Goal: Task Accomplishment & Management: Use online tool/utility

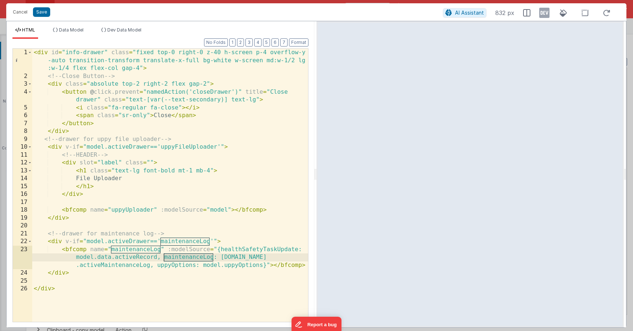
scroll to position [2222, 0]
click at [15, 14] on button "Cancel" at bounding box center [20, 12] width 22 height 10
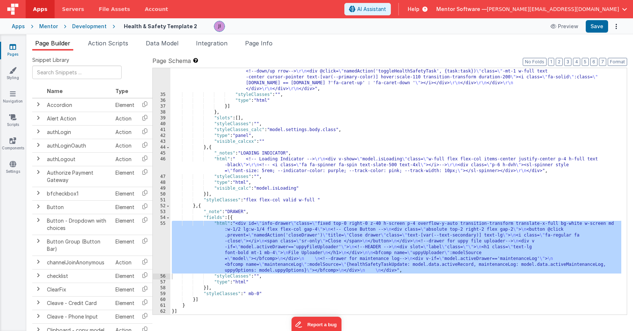
click at [618, 10] on span "[PERSON_NAME][EMAIL_ADDRESS][DOMAIN_NAME]" at bounding box center [553, 8] width 132 height 7
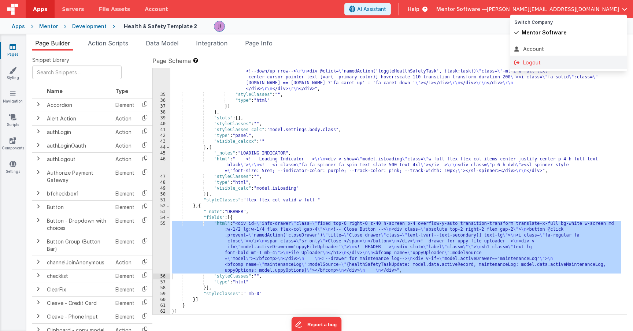
click at [578, 60] on div "Logout" at bounding box center [569, 62] width 109 height 7
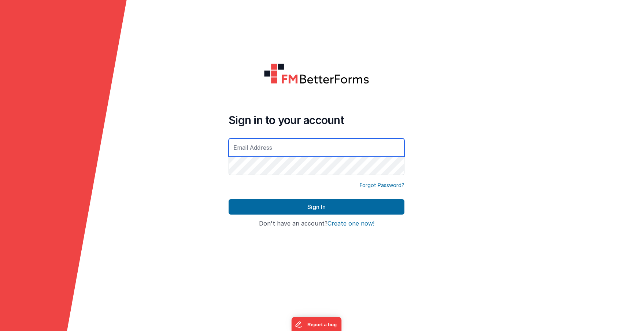
type input "s"
click at [261, 151] on input "s" at bounding box center [317, 148] width 176 height 18
type input "[PERSON_NAME][EMAIL_ADDRESS][DOMAIN_NAME]"
click at [229, 199] on button "Sign In" at bounding box center [317, 206] width 176 height 15
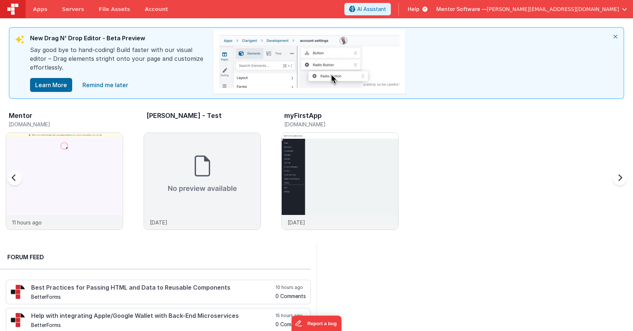
click at [73, 115] on div "Mentor" at bounding box center [66, 117] width 114 height 10
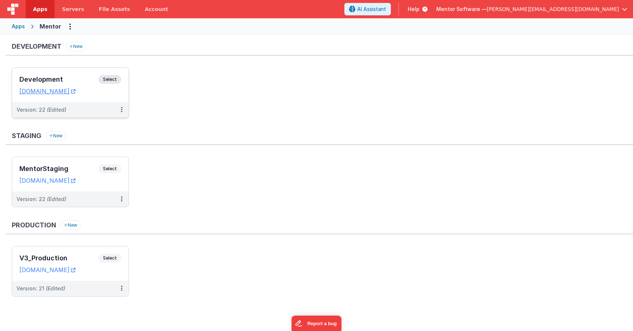
click at [103, 81] on span "Select" at bounding box center [110, 79] width 23 height 9
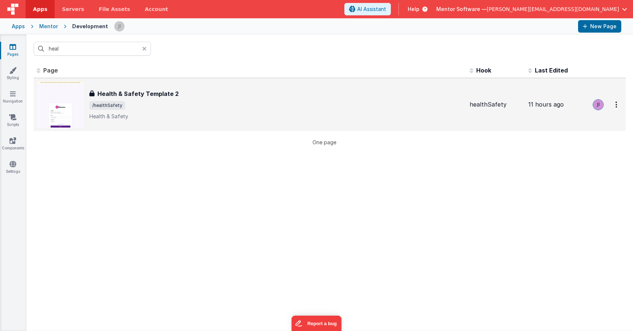
click at [184, 94] on div "Health & Safety Template 2" at bounding box center [276, 93] width 375 height 9
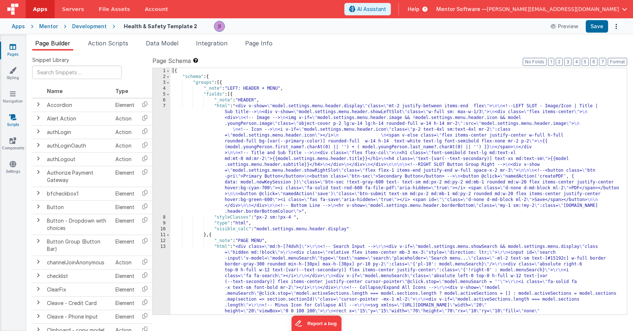
click at [15, 118] on icon at bounding box center [12, 117] width 7 height 7
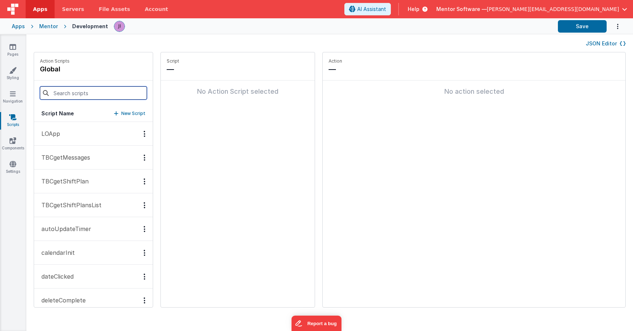
click at [81, 96] on input at bounding box center [93, 93] width 107 height 13
click at [178, 101] on div "No Action Script selected" at bounding box center [238, 92] width 154 height 22
click at [11, 53] on link "Pages" at bounding box center [13, 50] width 26 height 15
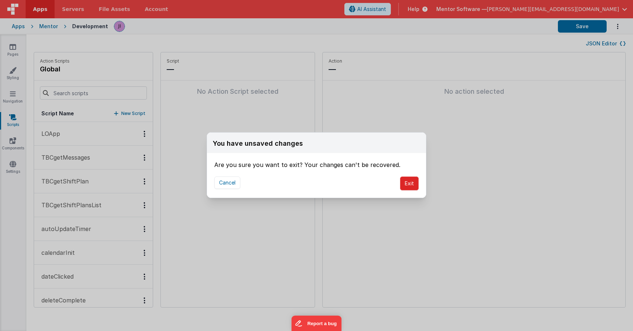
click at [407, 187] on button "Exit" at bounding box center [409, 184] width 19 height 14
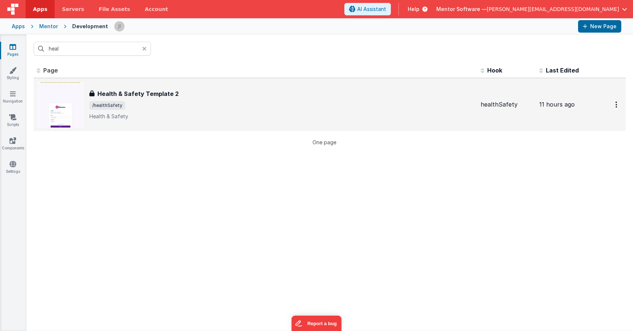
click at [132, 102] on span "/healthSafety" at bounding box center [282, 105] width 386 height 9
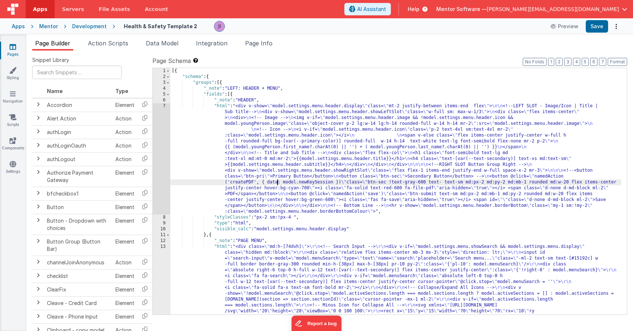
click at [119, 47] on li "Action Scripts" at bounding box center [108, 45] width 46 height 12
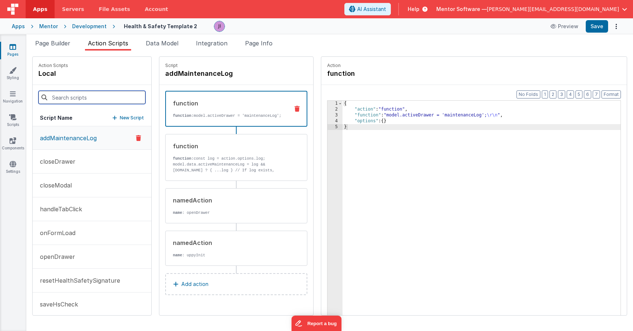
click at [83, 96] on input at bounding box center [91, 97] width 107 height 13
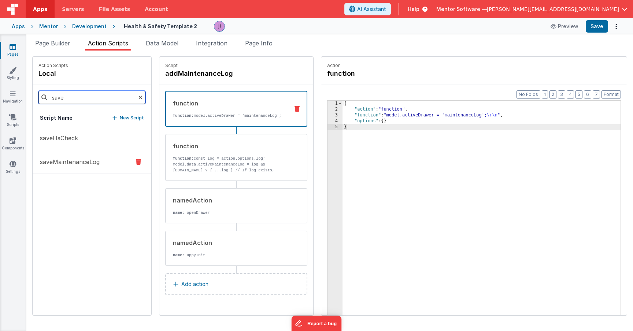
type input "save"
click at [58, 158] on p "saveMaintenanceLog" at bounding box center [68, 162] width 64 height 9
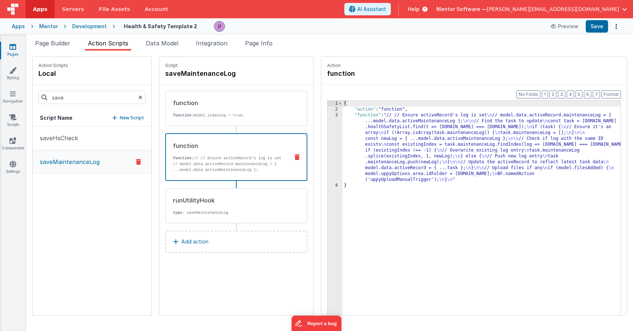
click at [225, 145] on div "function" at bounding box center [228, 145] width 110 height 9
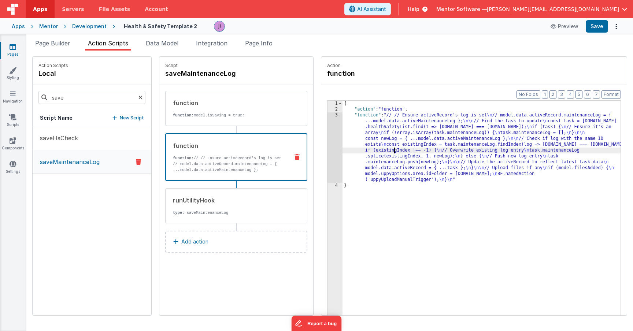
click at [372, 151] on div "{ "action" : "function" , "function" : "// // Ensure activeRecord's log is set …" at bounding box center [488, 225] width 291 height 249
click at [328, 147] on div "3" at bounding box center [335, 148] width 15 height 70
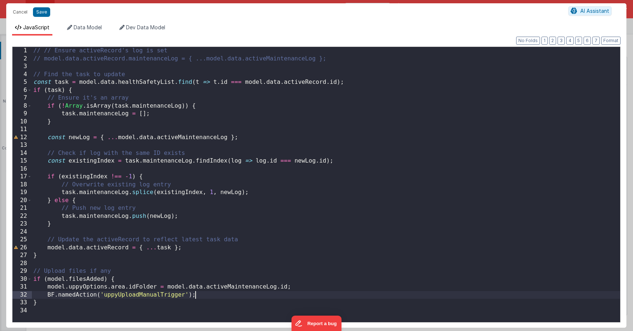
click at [205, 295] on div "// // Ensure activeRecord's log is set // model.data.activeRecord.maintenanceLo…" at bounding box center [326, 192] width 589 height 291
click at [190, 295] on div "// // Ensure activeRecord's log is set // model.data.activeRecord.maintenanceLo…" at bounding box center [326, 192] width 589 height 291
click at [40, 18] on div "Cancel Save AI Assistant" at bounding box center [316, 12] width 621 height 18
click at [40, 17] on div "Cancel Save" at bounding box center [288, 12] width 559 height 10
click at [40, 14] on button "Save" at bounding box center [41, 12] width 17 height 10
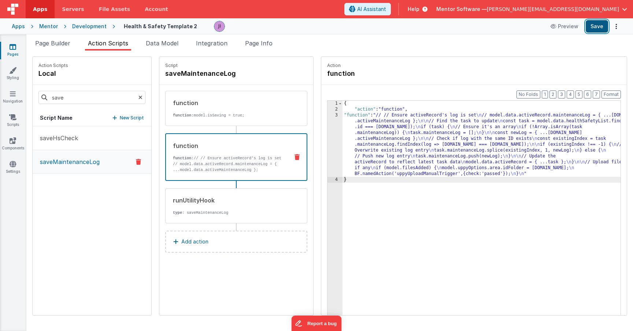
click at [592, 25] on button "Save" at bounding box center [597, 26] width 22 height 12
click at [328, 154] on div "3" at bounding box center [335, 145] width 15 height 65
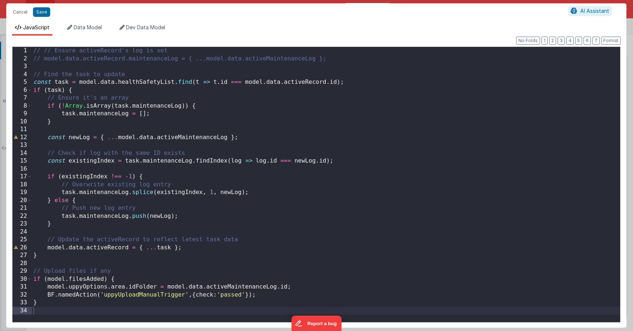
click at [206, 294] on div "// // Ensure activeRecord's log is set // model.data.activeRecord.maintenanceLo…" at bounding box center [326, 192] width 589 height 291
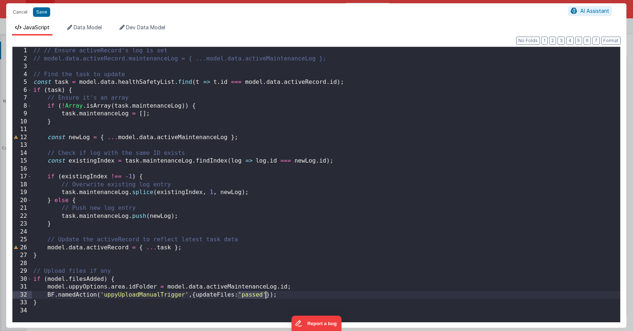
drag, startPoint x: 237, startPoint y: 296, endPoint x: 265, endPoint y: 295, distance: 27.5
click at [265, 295] on div "// // Ensure activeRecord's log is set // model.data.activeRecord.maintenanceLo…" at bounding box center [326, 192] width 589 height 291
click at [40, 12] on button "Save" at bounding box center [41, 12] width 17 height 10
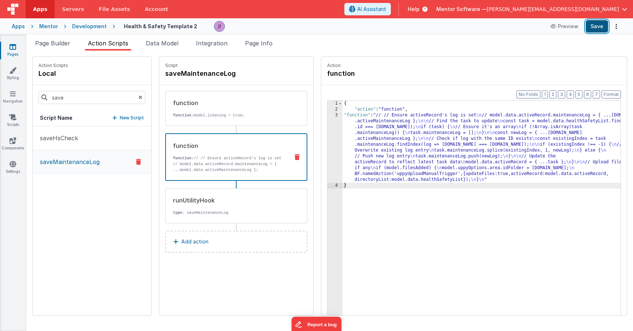
click at [602, 30] on button "Save" at bounding box center [597, 26] width 22 height 12
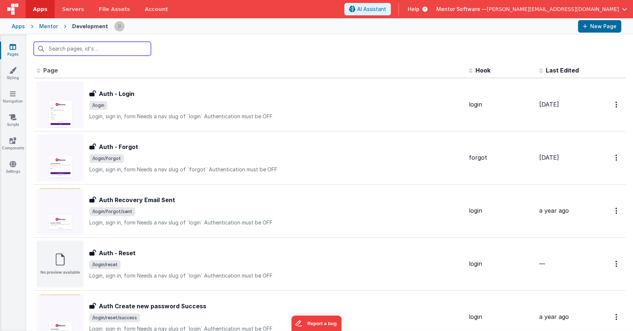
click at [116, 45] on input "text" at bounding box center [92, 49] width 117 height 14
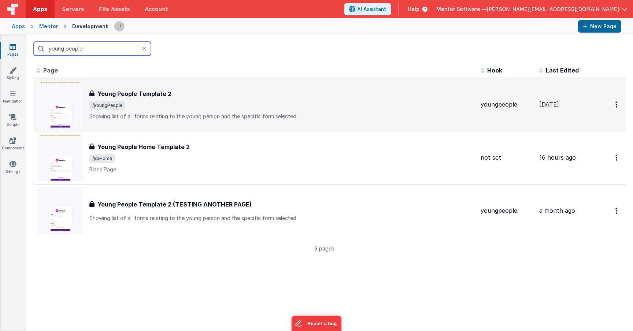
type input "young people"
click at [175, 107] on span "/youngPeople" at bounding box center [282, 105] width 386 height 9
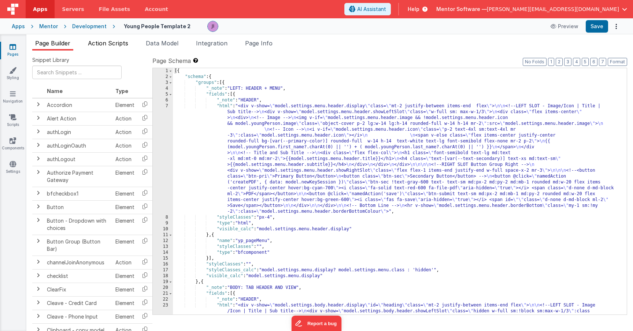
click at [115, 42] on span "Action Scripts" at bounding box center [108, 43] width 40 height 7
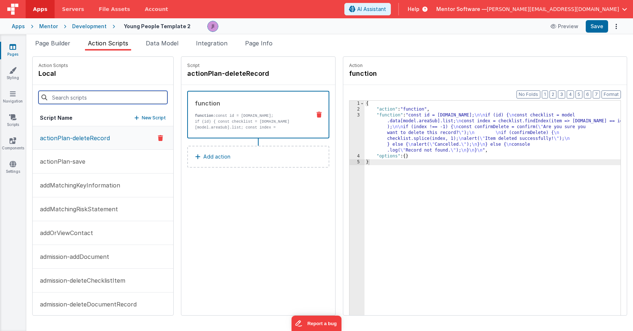
click at [105, 100] on input at bounding box center [102, 97] width 129 height 13
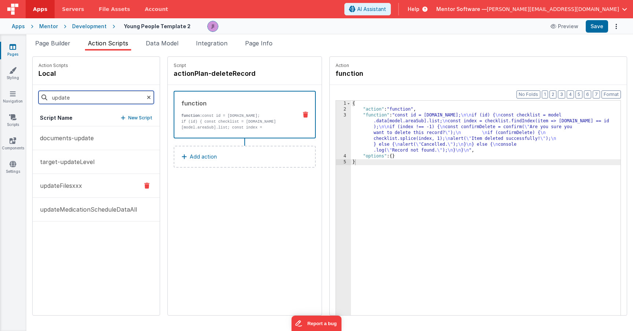
type input "update"
click at [85, 184] on button "updateFilesxxx" at bounding box center [96, 186] width 127 height 24
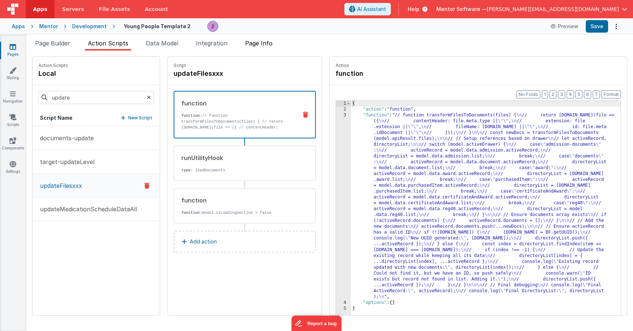
click at [266, 47] on span "Page Info" at bounding box center [258, 43] width 27 height 7
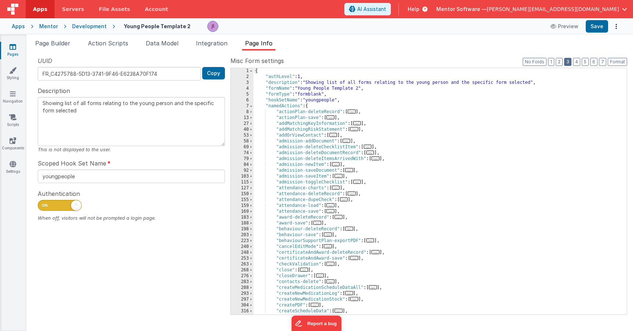
click at [572, 62] on button "3" at bounding box center [568, 62] width 7 height 8
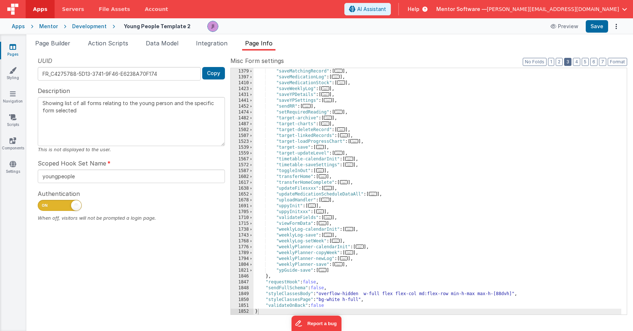
scroll to position [838, 0]
drag, startPoint x: 276, startPoint y: 189, endPoint x: 345, endPoint y: 186, distance: 68.6
click at [345, 186] on div ""saveLeavingDetails" : [ ... ] , "saveMatchingRecord" : [ ... ] , "saveMedicati…" at bounding box center [438, 192] width 368 height 258
click at [329, 190] on span "..." at bounding box center [328, 188] width 8 height 4
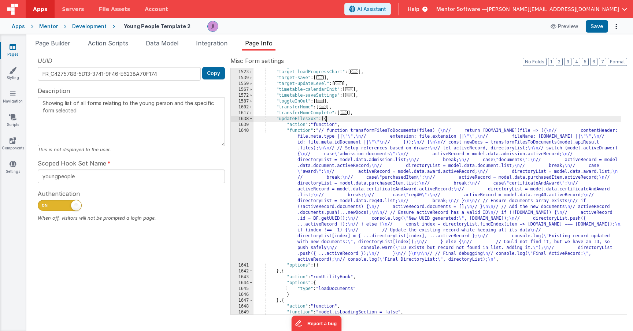
scroll to position [930, 0]
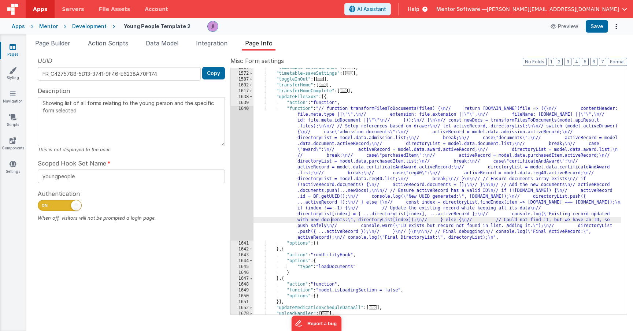
click at [332, 221] on div ""timetable-calendarInit" : [ ... ] , "timetable-saveSettings" : [ ... ] , "togg…" at bounding box center [438, 194] width 368 height 258
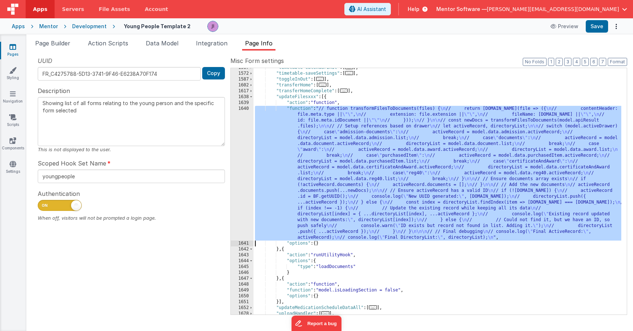
click at [236, 192] on div "1640" at bounding box center [242, 173] width 23 height 135
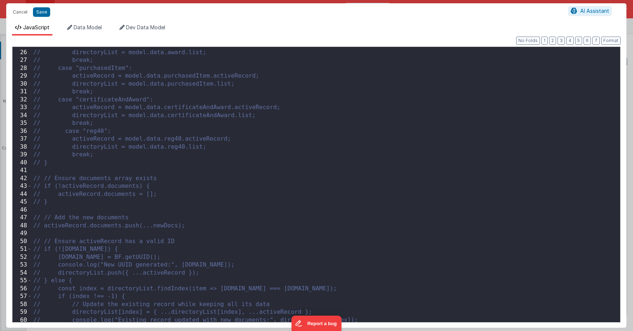
scroll to position [0, 0]
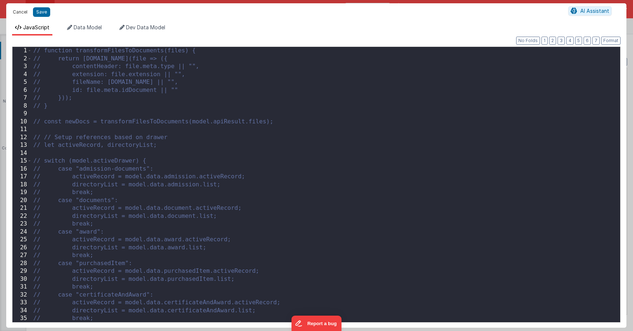
click at [18, 13] on button "Cancel" at bounding box center [20, 12] width 22 height 10
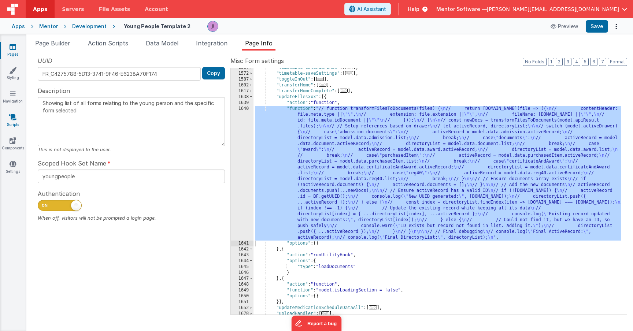
click at [16, 126] on link "Scripts" at bounding box center [13, 121] width 26 height 15
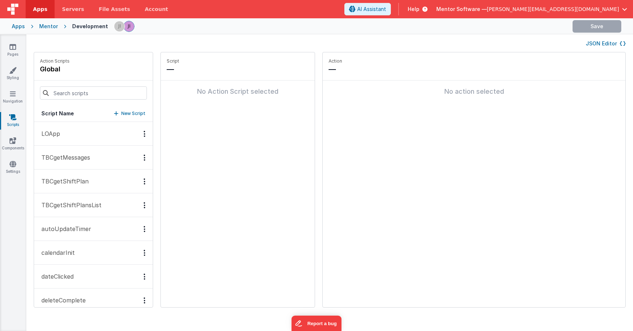
click at [121, 113] on p "New Script" at bounding box center [133, 113] width 24 height 7
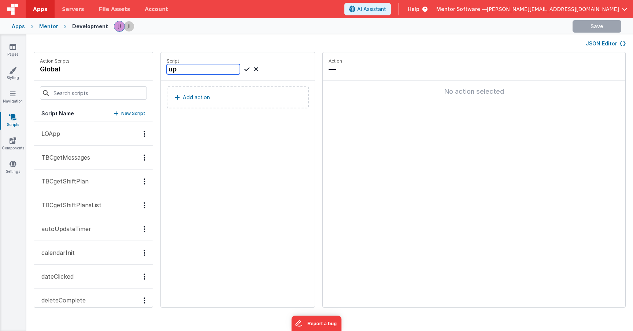
type input "u"
type input "updateFiles"
click at [244, 70] on icon at bounding box center [246, 69] width 5 height 9
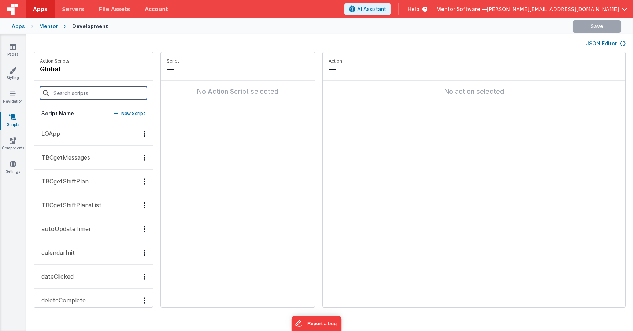
click at [95, 99] on input at bounding box center [93, 93] width 107 height 13
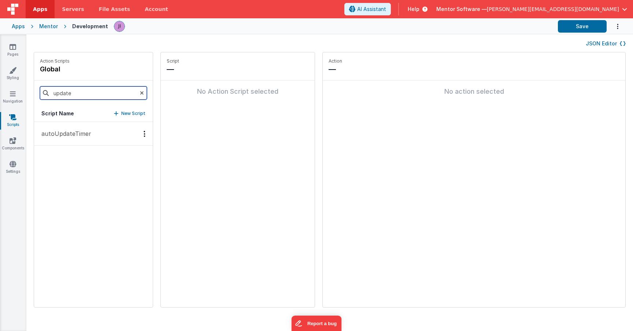
type input "update"
click at [186, 99] on div "No Action Script selected" at bounding box center [238, 92] width 154 height 22
click at [121, 113] on p "New Script" at bounding box center [133, 113] width 24 height 7
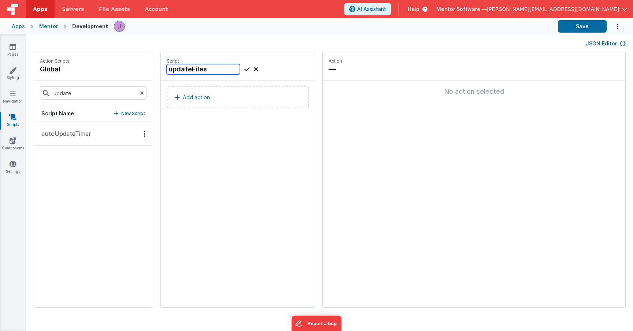
type input "updateFiles"
click at [244, 68] on icon at bounding box center [246, 69] width 5 height 9
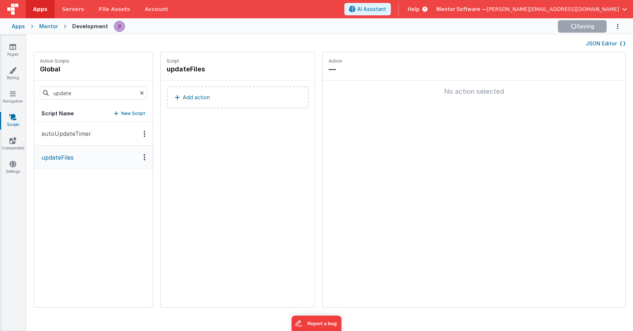
click at [206, 92] on button "Add action" at bounding box center [238, 98] width 142 height 22
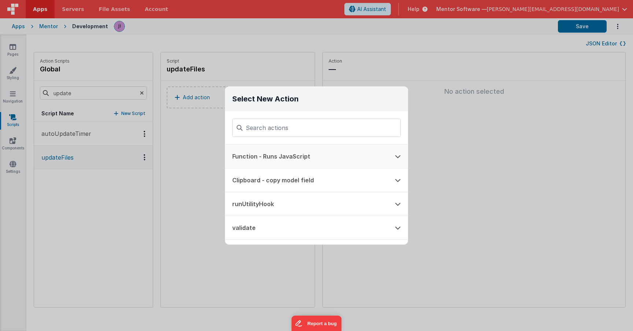
click at [271, 155] on button "Function - Runs JavaScript" at bounding box center [306, 156] width 163 height 23
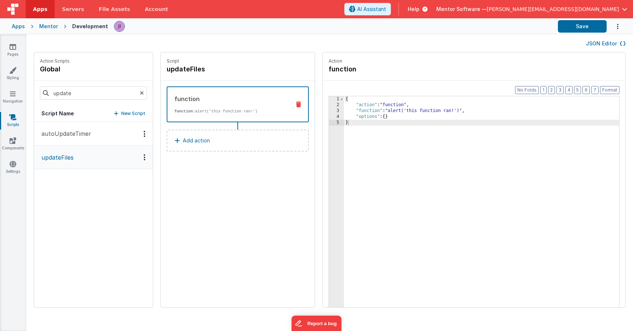
click at [344, 113] on div "{ "action" : "function" , "function" : "alert('this function ran!')" , "options…" at bounding box center [492, 219] width 297 height 246
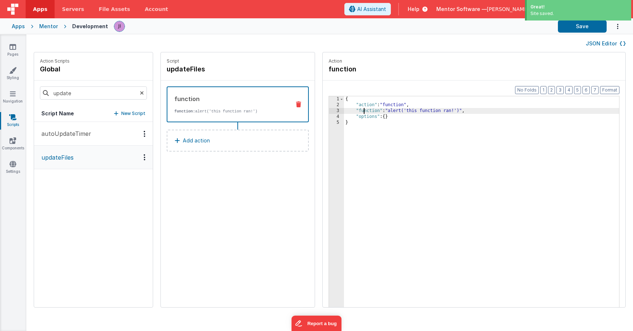
click at [329, 113] on div "3" at bounding box center [336, 111] width 15 height 6
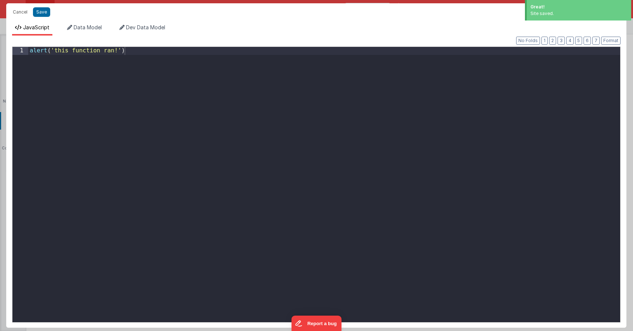
click at [317, 113] on div "alert ( 'this function ran!' )" at bounding box center [324, 195] width 592 height 296
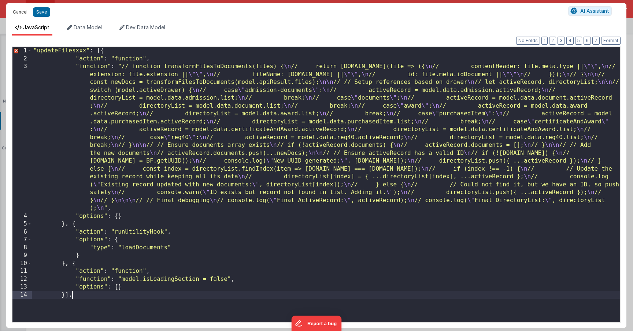
click at [18, 14] on button "Cancel" at bounding box center [20, 12] width 22 height 10
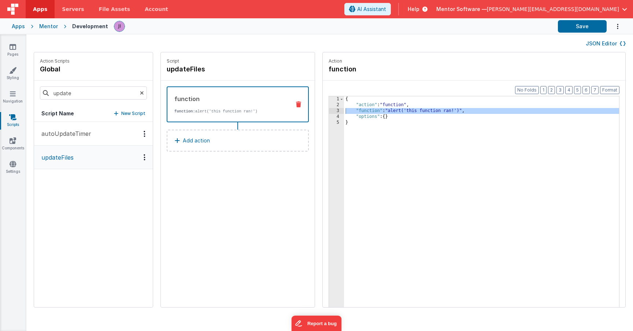
click at [361, 135] on div "{ "action" : "function" , "function" : "alert('this function ran!')" , "options…" at bounding box center [492, 219] width 297 height 246
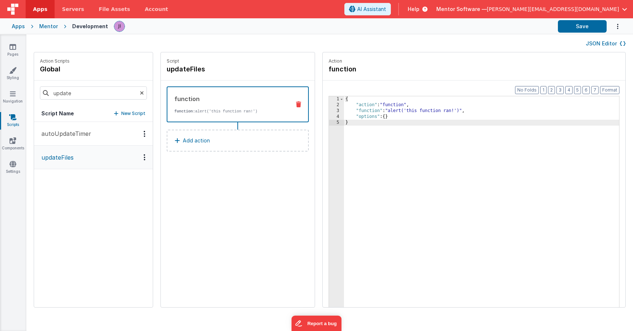
scroll to position [36, 0]
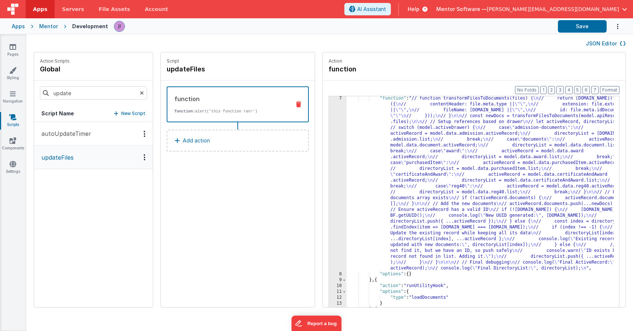
click at [349, 281] on div ""function" : "// function transformFilesToDocuments(files) { \n // return [DOMA…" at bounding box center [491, 304] width 289 height 416
click at [350, 281] on div ""function" : "// function transformFilesToDocuments(files) { \n // return [DOMA…" at bounding box center [491, 304] width 289 height 416
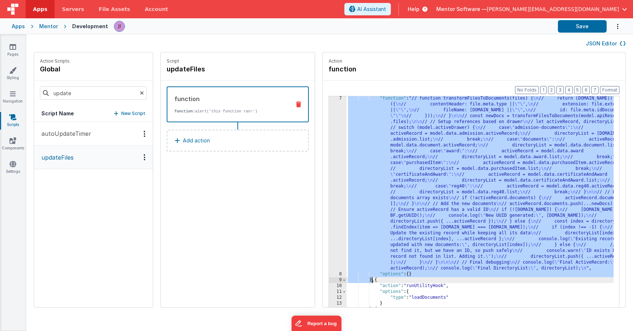
click at [350, 281] on div ""function" : "// function transformFilesToDocuments(files) { \n // return [DOMA…" at bounding box center [491, 304] width 289 height 416
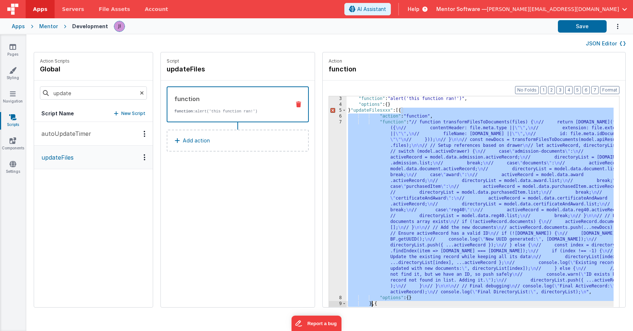
scroll to position [0, 0]
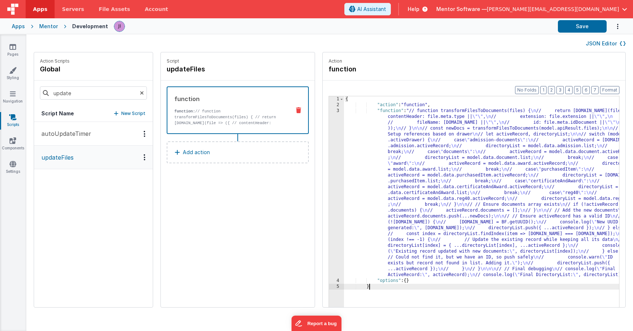
click at [415, 163] on div "{ "action" : "function" , "function" : "// function transformFilesToDocuments(f…" at bounding box center [492, 219] width 297 height 246
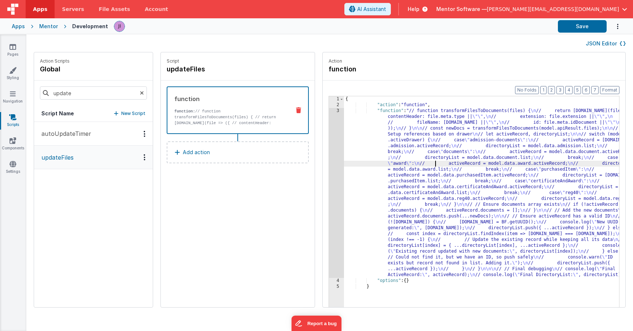
click at [329, 162] on div "3" at bounding box center [336, 193] width 15 height 170
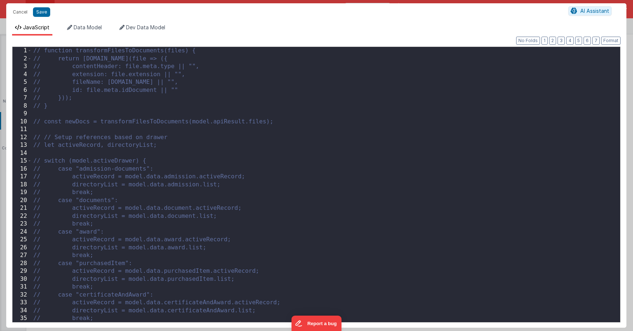
click at [152, 92] on div "// function transformFilesToDocuments(files) { // return [DOMAIN_NAME](file => …" at bounding box center [323, 192] width 583 height 291
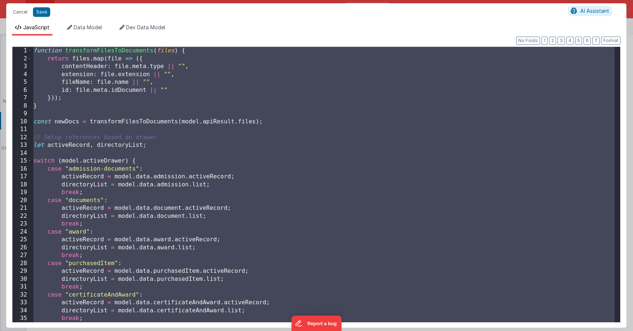
click at [145, 132] on div "function transformFilesToDocuments ( files ) { return files . map ( file => ({ …" at bounding box center [323, 192] width 583 height 291
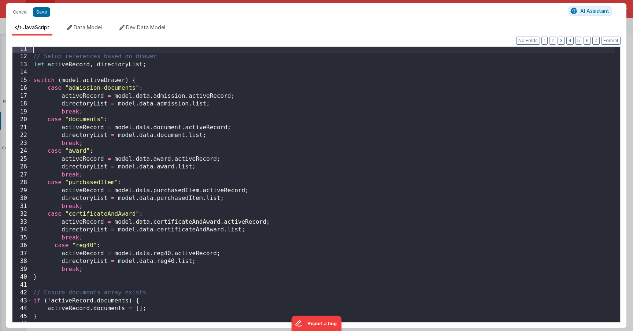
scroll to position [60, 0]
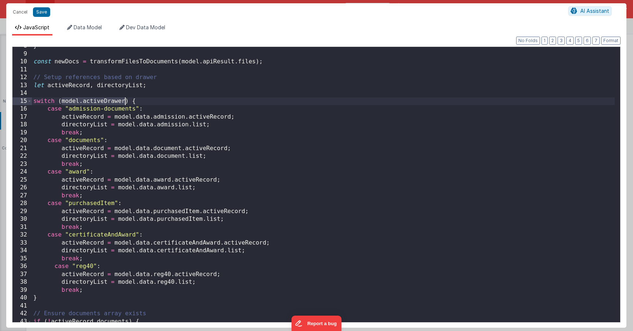
drag, startPoint x: 62, startPoint y: 100, endPoint x: 124, endPoint y: 102, distance: 62.7
click at [124, 102] on div "} const newDocs = transformFilesToDocuments ( model . apiResult . files ) ; // …" at bounding box center [323, 187] width 583 height 291
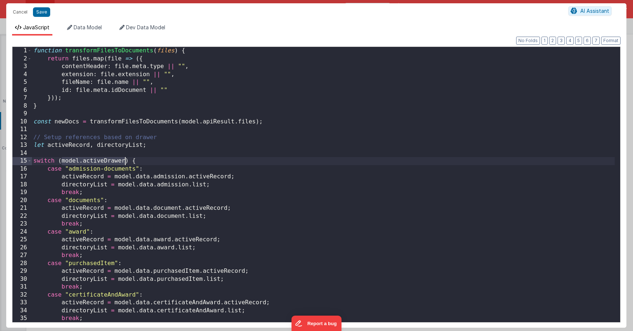
scroll to position [0, 0]
click at [211, 200] on div "function transformFilesToDocuments ( files ) { return files . map ( file => ({ …" at bounding box center [323, 192] width 583 height 291
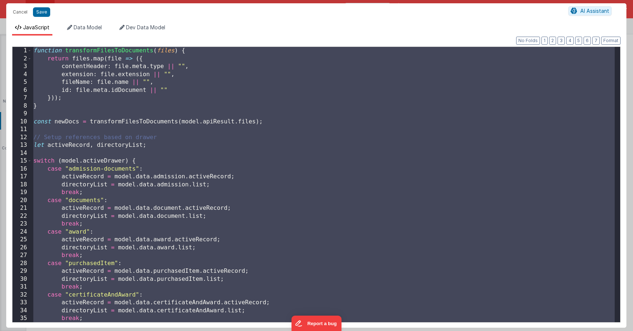
click at [316, 180] on div "function transformFilesToDocuments ( files ) { return files . map ( file => ({ …" at bounding box center [323, 192] width 583 height 291
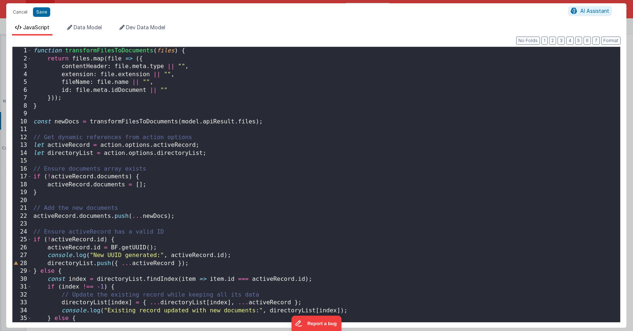
scroll to position [79, 0]
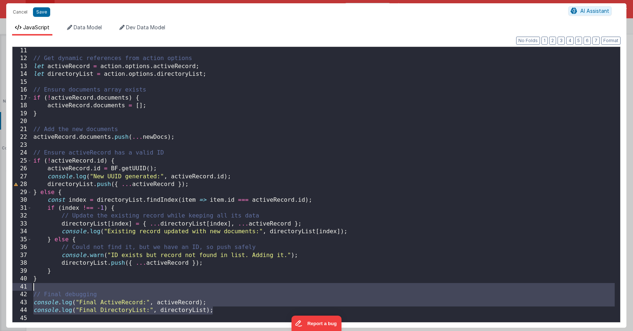
drag, startPoint x: 217, startPoint y: 309, endPoint x: 220, endPoint y: 288, distance: 21.5
click at [220, 288] on div "// Get dynamic references from action options let activeRecord = action . optio…" at bounding box center [323, 192] width 583 height 291
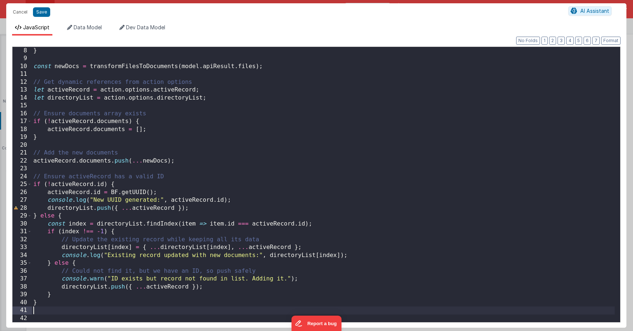
scroll to position [55, 0]
click at [38, 5] on div "Cancel Save AI Assistant" at bounding box center [316, 12] width 621 height 18
click at [38, 10] on button "Save" at bounding box center [41, 12] width 17 height 10
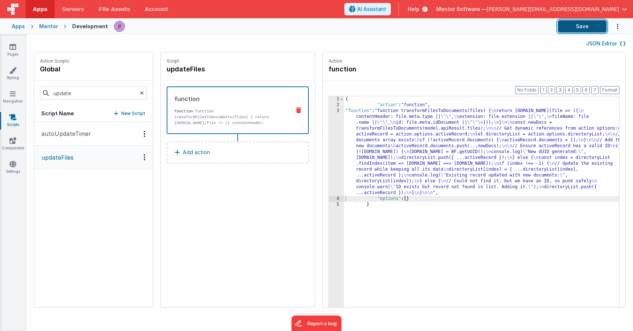
click at [583, 24] on button "Save" at bounding box center [582, 26] width 49 height 12
click at [94, 95] on input "update" at bounding box center [93, 93] width 107 height 13
click at [89, 187] on button "uppyUploadManualTrigger" at bounding box center [93, 182] width 119 height 24
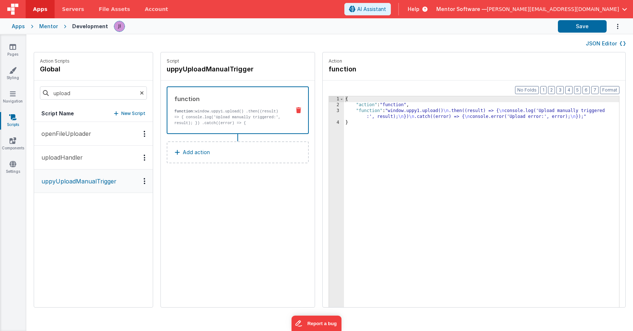
click at [370, 113] on div "{ "action" : "function" , "function" : "window.uppy1.upload() \n .then((result)…" at bounding box center [492, 219] width 297 height 246
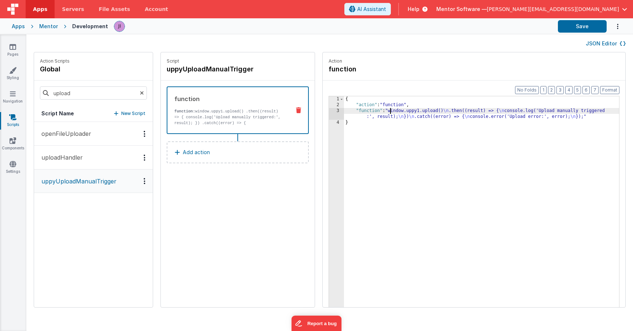
click at [329, 113] on div "3" at bounding box center [336, 114] width 15 height 12
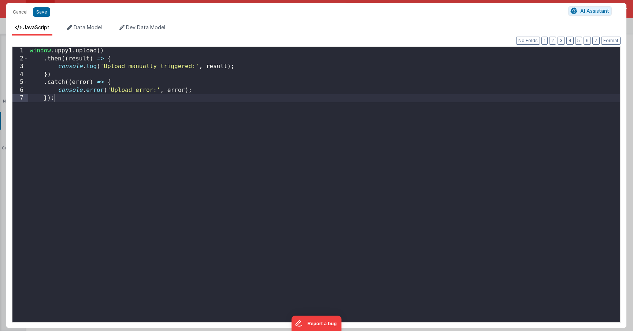
click at [288, 157] on div "window . uppy1 . upload ( ) . then (( result ) => { console . log ( 'Upload man…" at bounding box center [324, 192] width 592 height 291
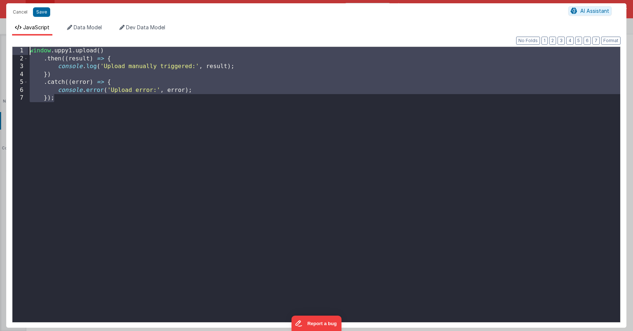
drag, startPoint x: 71, startPoint y: 106, endPoint x: 0, endPoint y: -35, distance: 157.5
click at [0, 0] on html "Cancel Save AI Assistant JavaScript Data Model Dev Data Model Format 7 6 5 4 3 …" at bounding box center [316, 165] width 633 height 331
click at [21, 12] on button "Cancel" at bounding box center [20, 12] width 22 height 10
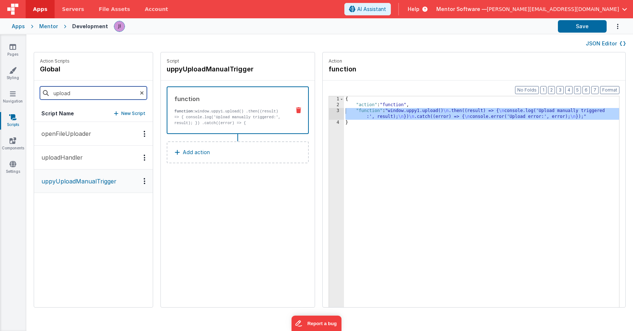
click at [87, 92] on input "upload" at bounding box center [93, 93] width 107 height 13
type input "uppyi"
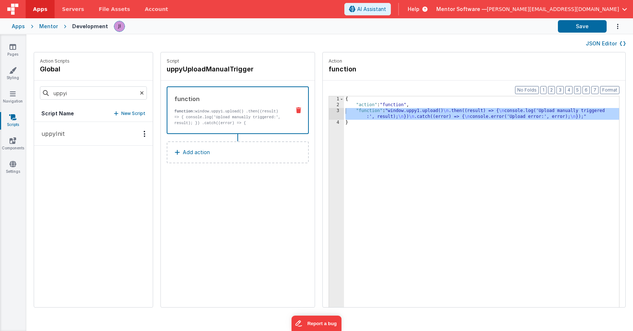
click at [71, 125] on button "uppyInit" at bounding box center [93, 134] width 119 height 24
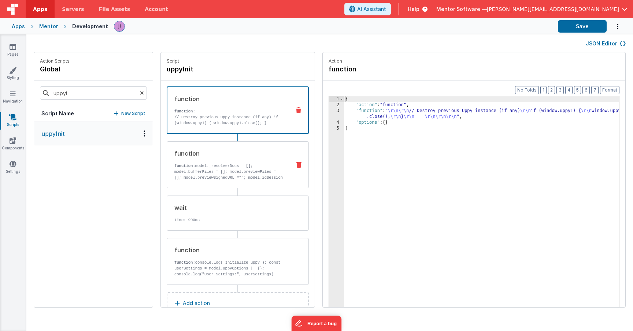
click at [229, 157] on div "function" at bounding box center [229, 153] width 111 height 9
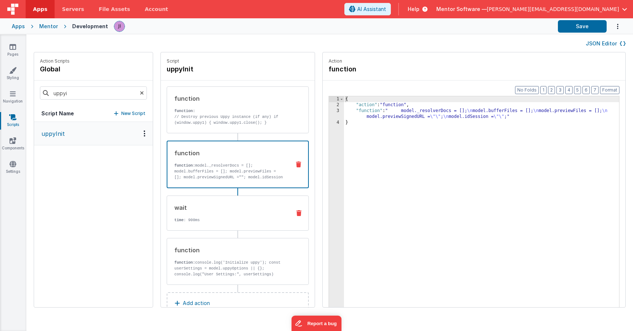
click at [221, 205] on div "wait" at bounding box center [229, 207] width 111 height 9
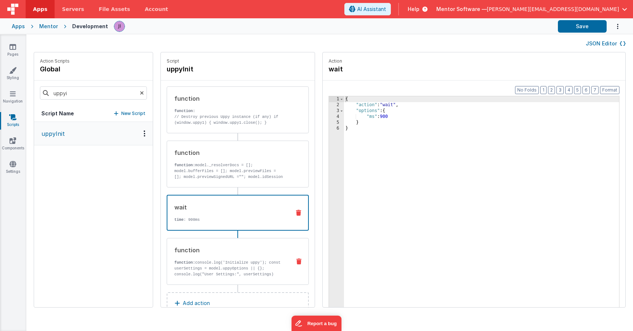
click at [255, 261] on p "function: console.log('Initialize uppy'); const userSettings = model.uppyOption…" at bounding box center [229, 298] width 111 height 76
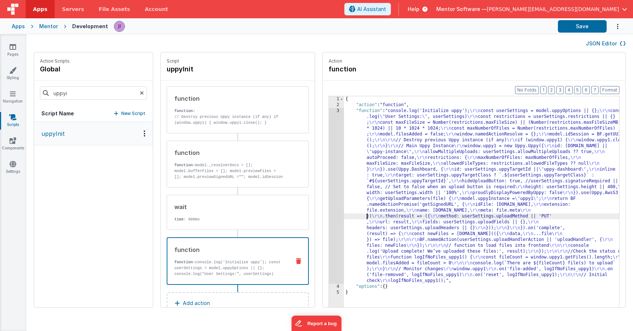
click at [344, 215] on div "{ "action" : "function" , "function" : "console.log('Initialize uppy'); \r\n co…" at bounding box center [492, 219] width 297 height 246
click at [329, 215] on div "3" at bounding box center [336, 196] width 15 height 176
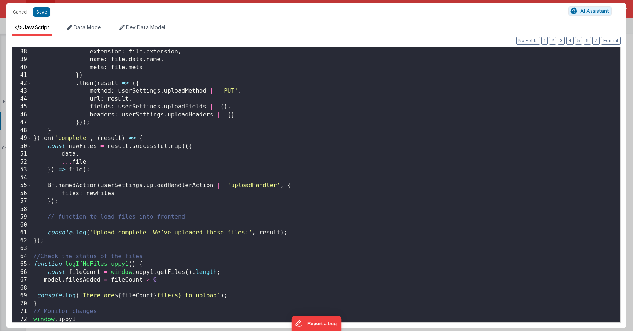
scroll to position [276, 0]
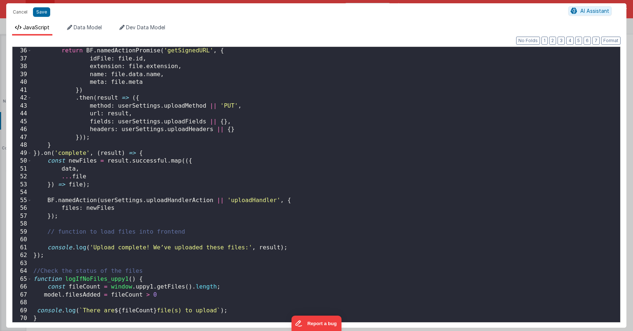
click at [62, 220] on div "return BF . namedActionPromise ( 'getSignedURL' , { idFile : file . id , extens…" at bounding box center [323, 192] width 583 height 291
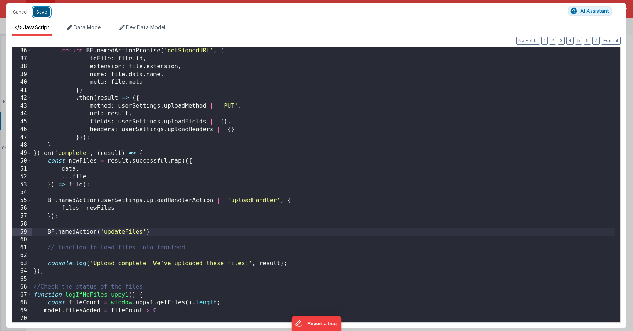
click at [44, 13] on button "Save" at bounding box center [41, 12] width 17 height 10
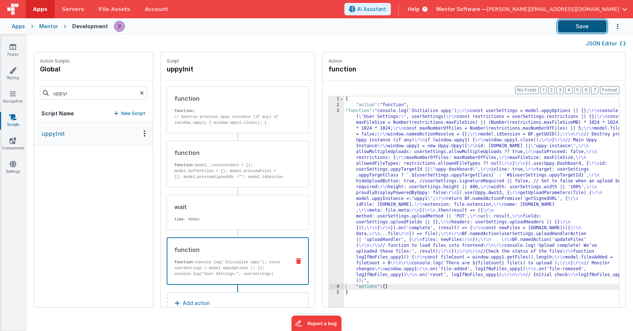
click at [577, 31] on button "Save" at bounding box center [582, 26] width 49 height 12
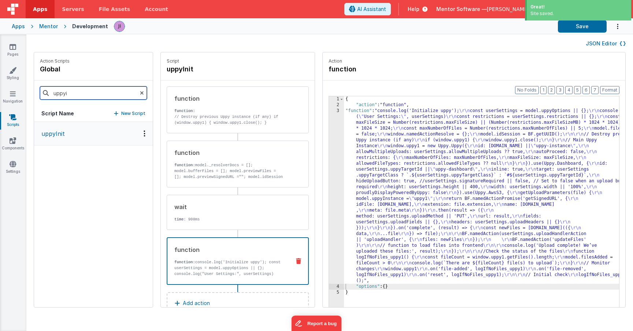
click at [74, 91] on input "uppyi" at bounding box center [93, 93] width 107 height 13
click at [63, 156] on p "updateFiles" at bounding box center [55, 157] width 37 height 9
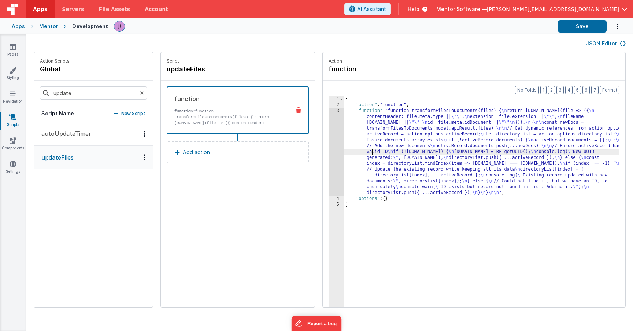
click at [351, 154] on div "{ "action" : "function" , "function" : "function transformFilesToDocuments(file…" at bounding box center [492, 219] width 297 height 246
click at [329, 154] on div "3" at bounding box center [336, 152] width 15 height 88
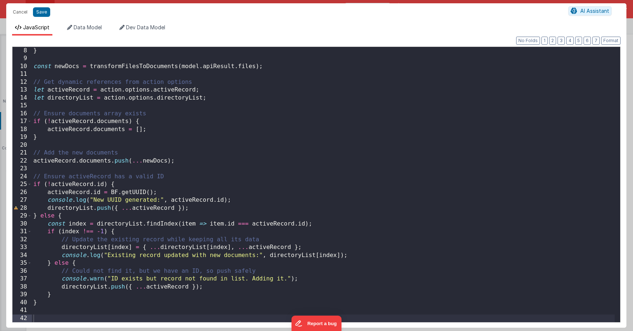
scroll to position [0, 0]
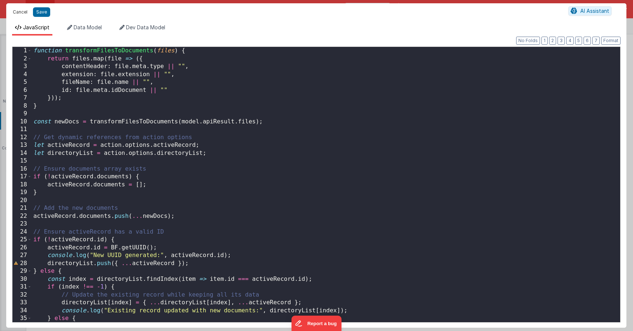
click at [16, 13] on button "Cancel" at bounding box center [20, 12] width 22 height 10
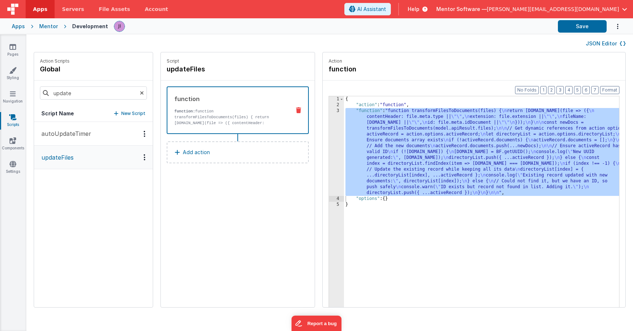
click at [348, 152] on div "{ "action" : "function" , "function" : "function transformFilesToDocuments(file…" at bounding box center [492, 219] width 297 height 246
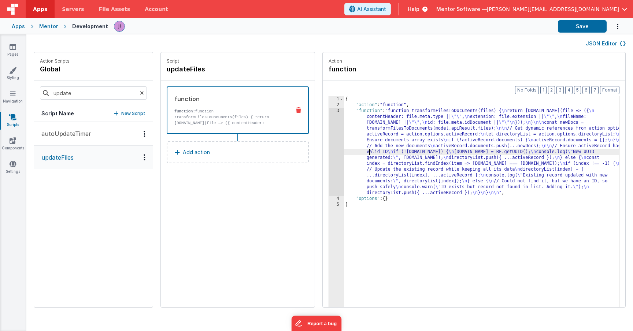
click at [329, 152] on div "3" at bounding box center [336, 152] width 15 height 88
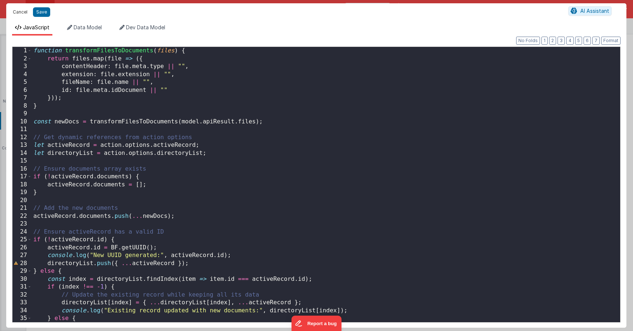
click at [22, 12] on button "Cancel" at bounding box center [20, 12] width 22 height 10
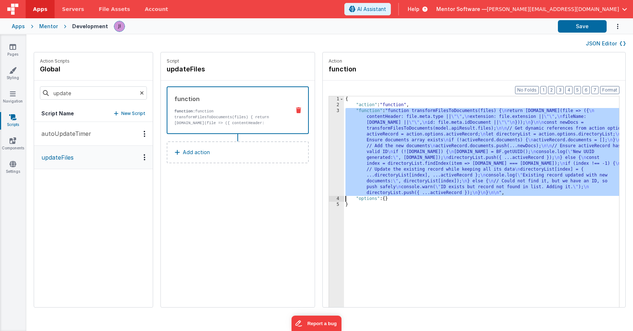
click at [344, 154] on div "{ "action" : "function" , "function" : "function transformFilesToDocuments(file…" at bounding box center [492, 219] width 297 height 246
click at [329, 154] on div "3" at bounding box center [336, 152] width 15 height 88
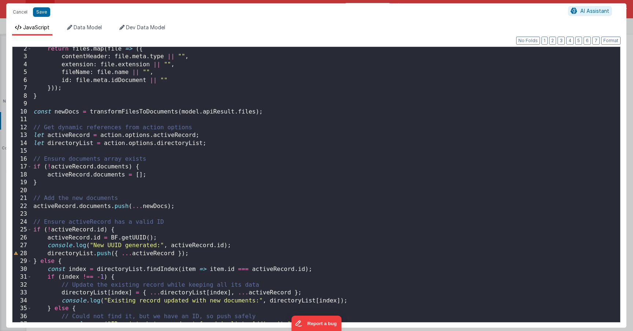
scroll to position [55, 0]
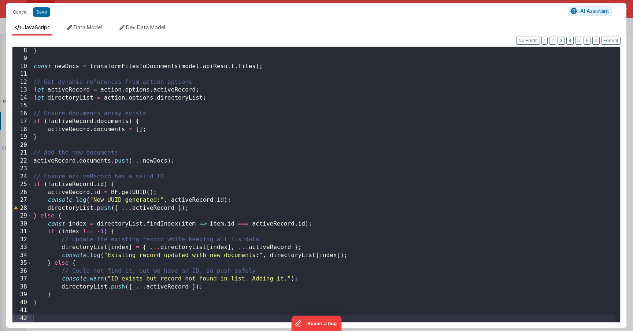
click at [13, 11] on button "Cancel" at bounding box center [20, 12] width 22 height 10
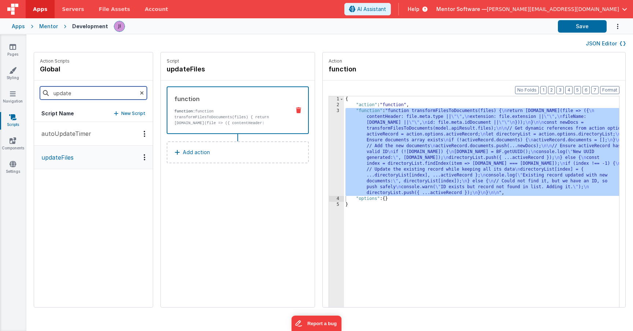
click at [94, 98] on input "update" at bounding box center [93, 93] width 107 height 13
click at [84, 96] on input "update" at bounding box center [93, 93] width 107 height 13
type input "uppy"
click at [63, 133] on p "uppyInit" at bounding box center [51, 133] width 28 height 9
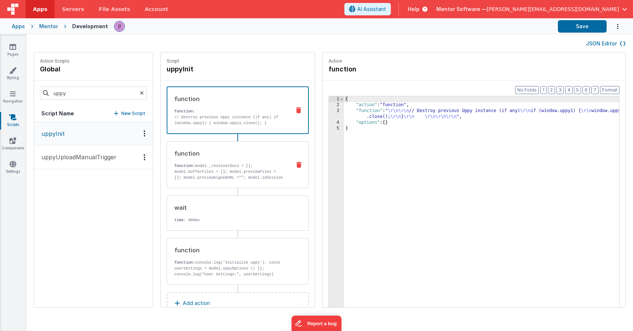
click at [258, 168] on div "function function: model._resolverDocs = []; model.bufferFiles = []; model.prev…" at bounding box center [238, 164] width 142 height 47
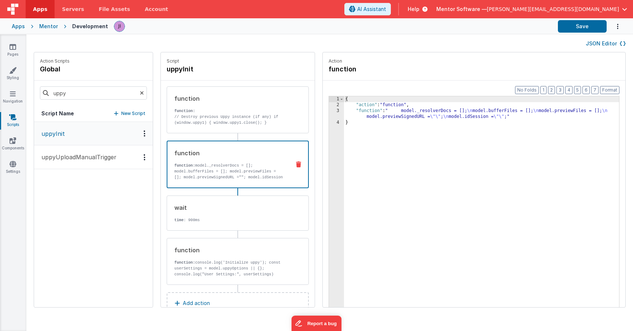
click at [246, 236] on div "function function: // Destroy previous Uppy instance (if any) if (window.uppy1)…" at bounding box center [238, 186] width 142 height 199
click at [246, 253] on div "function" at bounding box center [229, 250] width 111 height 9
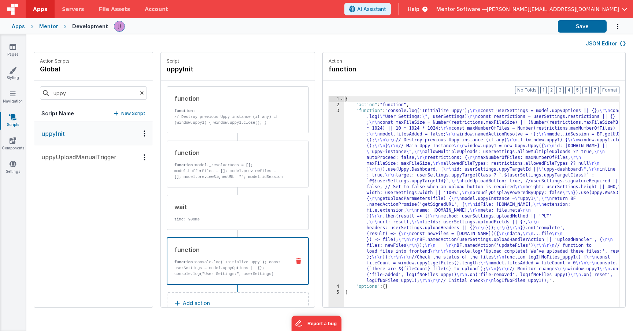
click at [359, 160] on div "{ "action" : "function" , "function" : "console.log('Initialize uppy'); \r\n co…" at bounding box center [492, 219] width 297 height 246
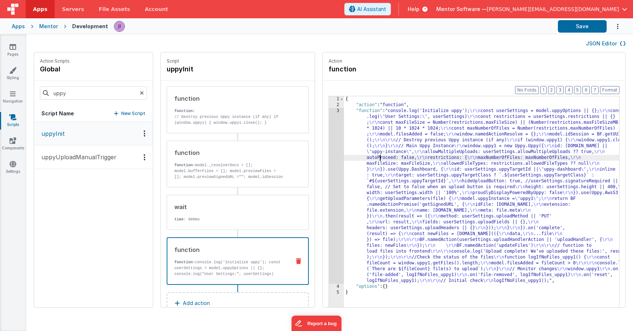
click at [329, 160] on div "3" at bounding box center [336, 196] width 15 height 176
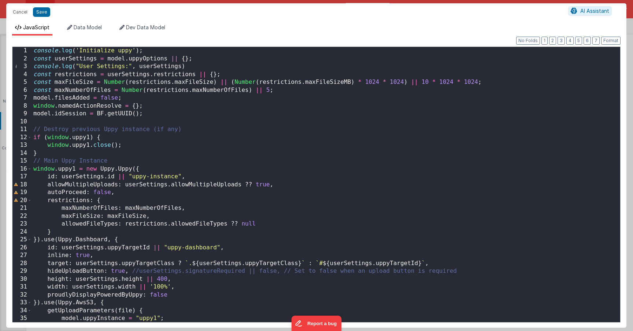
click at [311, 160] on div "console . log ( 'Initialize uppy' ) ; const userSettings = model . uppyOptions …" at bounding box center [323, 192] width 583 height 291
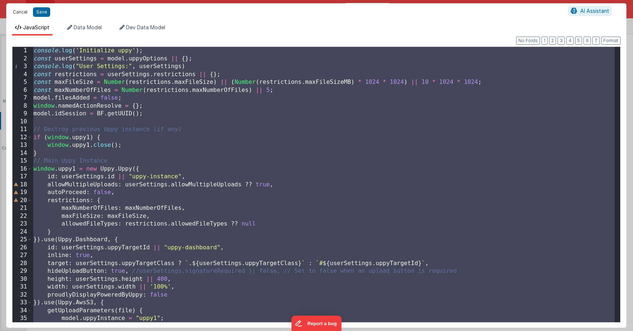
click at [19, 10] on button "Cancel" at bounding box center [20, 12] width 22 height 10
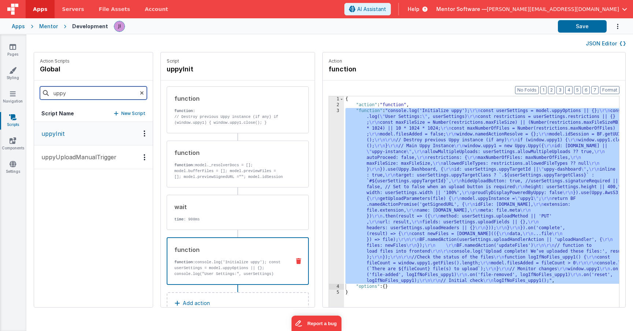
click at [78, 94] on input "uppy" at bounding box center [93, 93] width 107 height 13
click at [80, 153] on p "uppyUploadManualTrigger" at bounding box center [77, 157] width 80 height 9
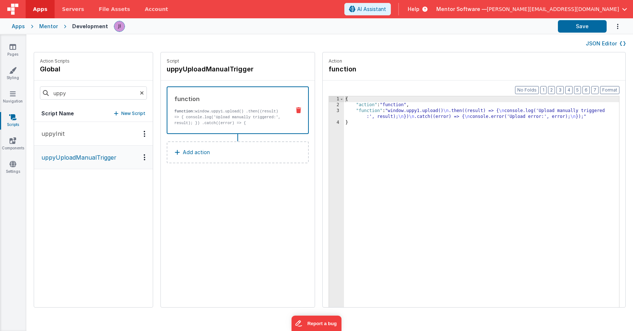
click at [360, 118] on div "{ "action" : "function" , "function" : "window.uppy1.upload() \n .then((result)…" at bounding box center [492, 219] width 297 height 246
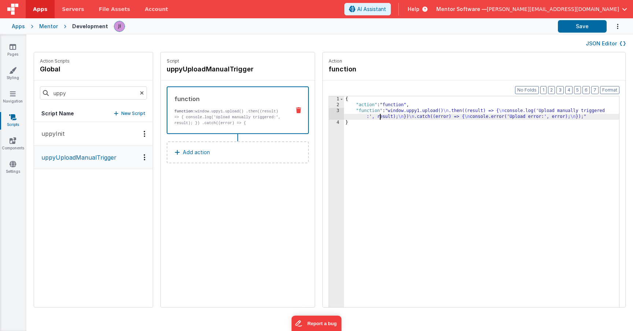
click at [329, 117] on div "3" at bounding box center [336, 114] width 15 height 12
click at [329, 115] on div "3" at bounding box center [336, 114] width 15 height 12
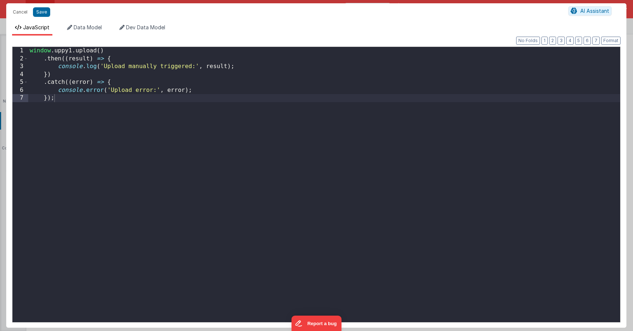
click at [29, 52] on div "window . uppy1 . upload ( ) . then (( result ) => { console . log ( 'Upload man…" at bounding box center [324, 192] width 592 height 291
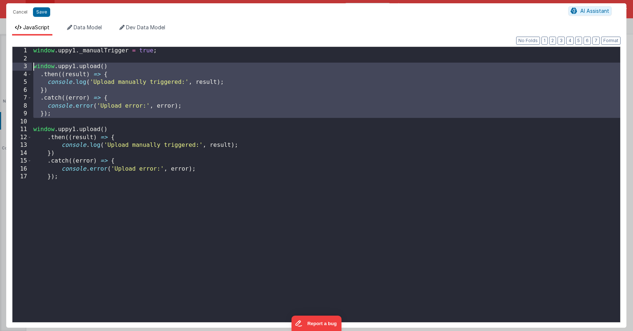
drag, startPoint x: 57, startPoint y: 119, endPoint x: 23, endPoint y: 70, distance: 59.9
click at [23, 70] on div "1 2 3 4 5 6 7 8 9 10 11 12 13 14 15 16 17 window . uppy1 . _manualTrigger = tru…" at bounding box center [316, 185] width 609 height 276
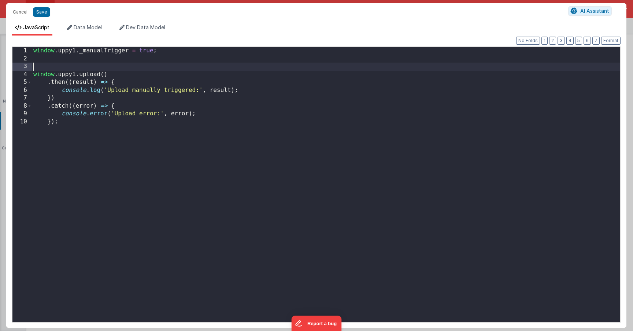
click at [35, 50] on div "window . uppy1 . _manualTrigger = true ; window . uppy1 . upload ( ) . then (( …" at bounding box center [326, 192] width 589 height 291
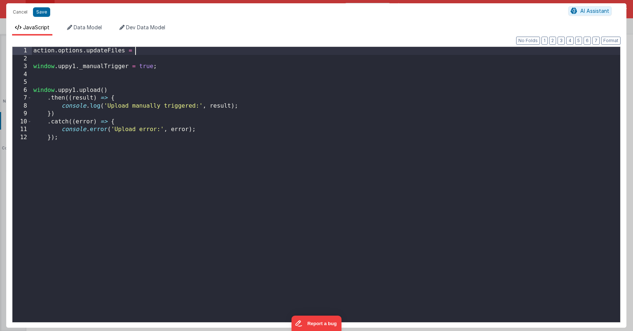
click at [33, 66] on div "action . options . updateFiles = window . uppy1 . _manualTrigger = true ; windo…" at bounding box center [326, 192] width 589 height 291
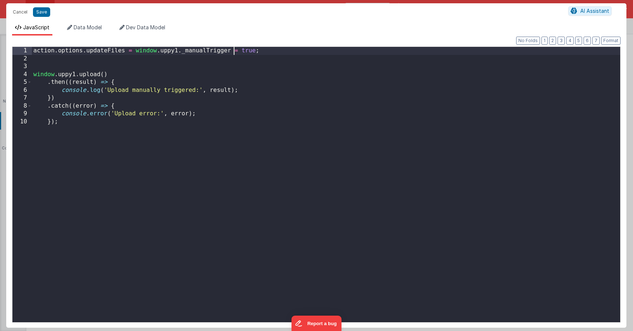
drag, startPoint x: 238, startPoint y: 52, endPoint x: 290, endPoint y: 49, distance: 52.1
click at [287, 50] on div "action . options . updateFiles = window . uppy1 . _manualTrigger = true ; windo…" at bounding box center [326, 192] width 589 height 291
click at [43, 13] on button "Save" at bounding box center [41, 12] width 17 height 10
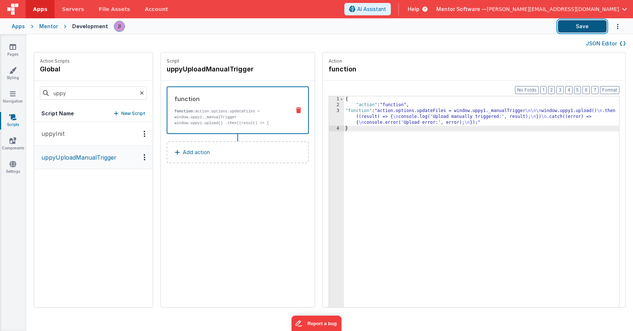
click at [591, 30] on button "Save" at bounding box center [582, 26] width 49 height 12
click at [65, 136] on button "uppyInit" at bounding box center [93, 134] width 119 height 24
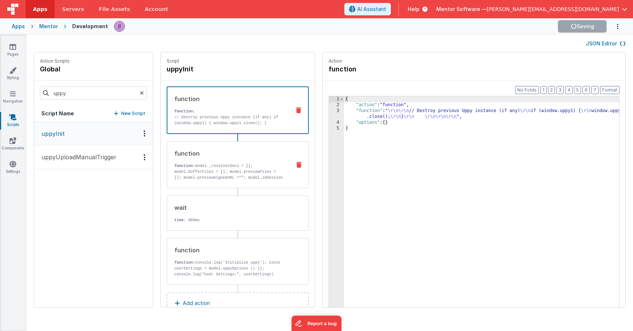
click at [235, 179] on p "function: model._resolverDocs = []; model.bufferFiles = []; model.previewFiles …" at bounding box center [229, 174] width 111 height 23
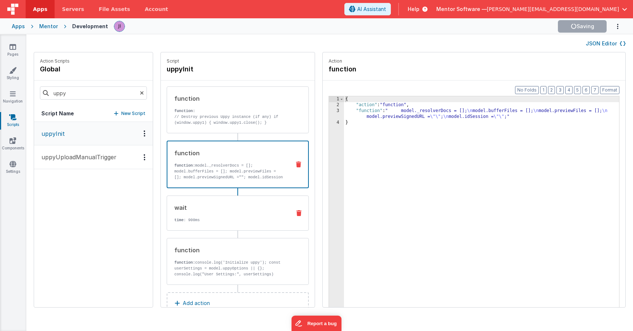
click at [238, 226] on div "wait time : 900ms" at bounding box center [238, 213] width 142 height 35
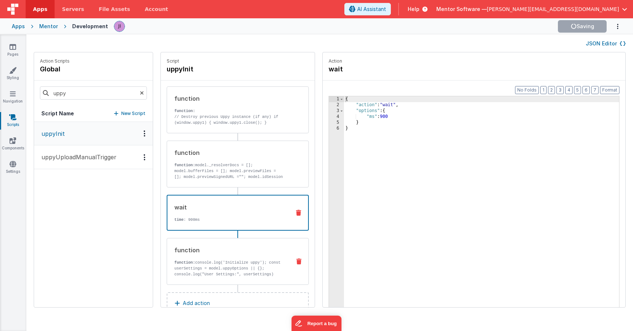
click at [236, 239] on div "function function: // Destroy previous Uppy instance (if any) if (window.uppy1)…" at bounding box center [238, 186] width 142 height 199
click at [235, 253] on div "function" at bounding box center [229, 250] width 111 height 9
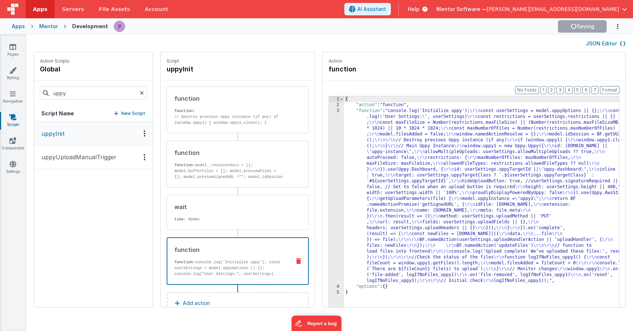
click at [396, 194] on div "{ "action" : "function" , "function" : "console.log('Initialize uppy'); \r\n co…" at bounding box center [492, 219] width 297 height 246
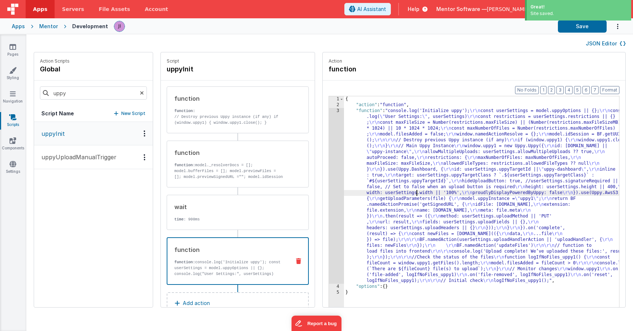
click at [329, 187] on div "3" at bounding box center [336, 196] width 15 height 176
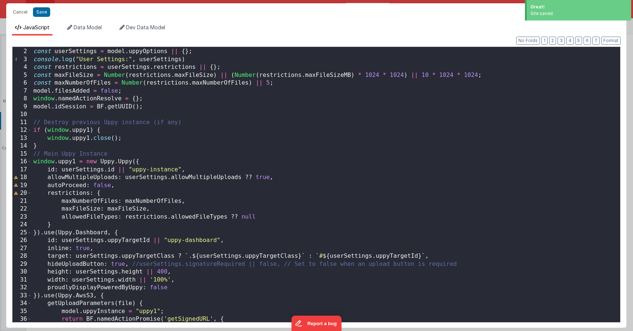
scroll to position [7, 0]
click at [247, 167] on div "console . log ( 'Initialize uppy' ) ; const userSettings = model . uppyOptions …" at bounding box center [326, 185] width 589 height 291
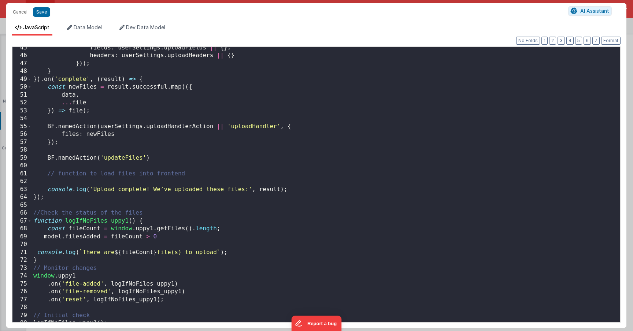
scroll to position [342, 0]
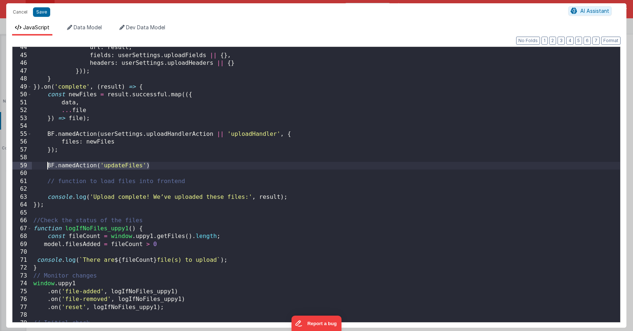
drag, startPoint x: 154, startPoint y: 166, endPoint x: 49, endPoint y: 167, distance: 105.6
click at [49, 167] on div "url : result , fields : userSettings . uploadFields || { } , headers : userSett…" at bounding box center [326, 189] width 589 height 291
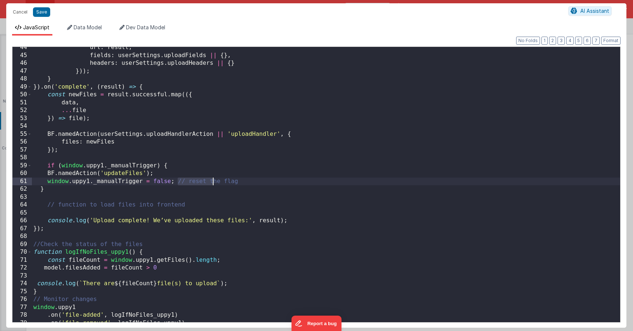
drag, startPoint x: 177, startPoint y: 183, endPoint x: 240, endPoint y: 183, distance: 62.7
click at [240, 183] on div "url : result , fields : userSettings . uploadFields || { } , headers : userSett…" at bounding box center [326, 189] width 589 height 291
click at [41, 11] on button "Save" at bounding box center [41, 12] width 17 height 10
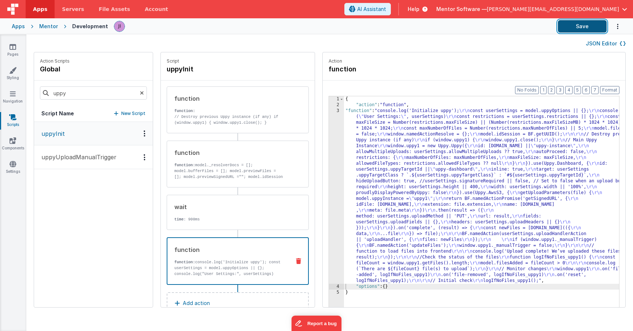
click at [575, 26] on button "Save" at bounding box center [582, 26] width 49 height 12
click at [76, 90] on input "uppy" at bounding box center [93, 93] width 107 height 13
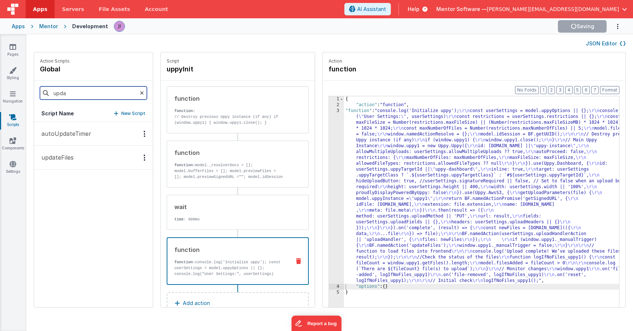
type input "upda"
click at [56, 165] on button "updateFiles" at bounding box center [93, 158] width 119 height 24
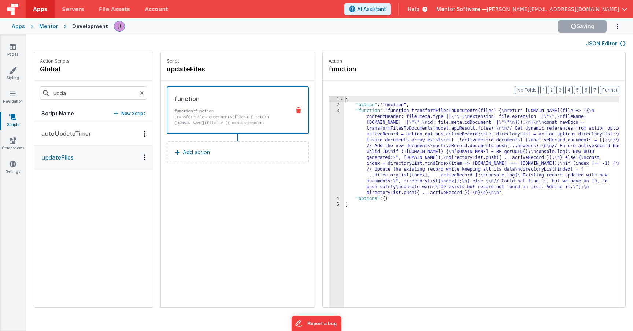
drag, startPoint x: 333, startPoint y: 150, endPoint x: 324, endPoint y: 150, distance: 9.2
click at [344, 150] on div "{ "action" : "function" , "function" : "function transformFilesToDocuments(file…" at bounding box center [492, 219] width 297 height 246
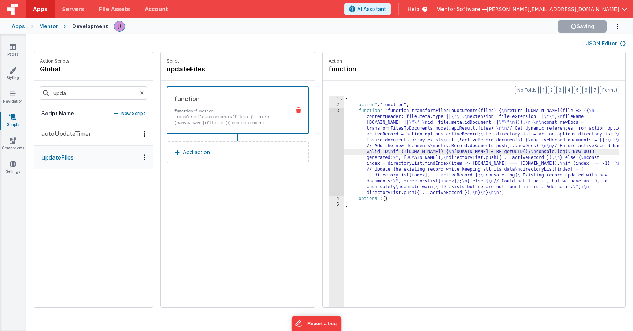
click at [323, 149] on div "Format 7 6 5 4 3 2 1 No Folds 1 2 3 4 5 { "action" : "function" , "function" : …" at bounding box center [474, 208] width 303 height 255
click at [329, 150] on div "3" at bounding box center [336, 152] width 15 height 88
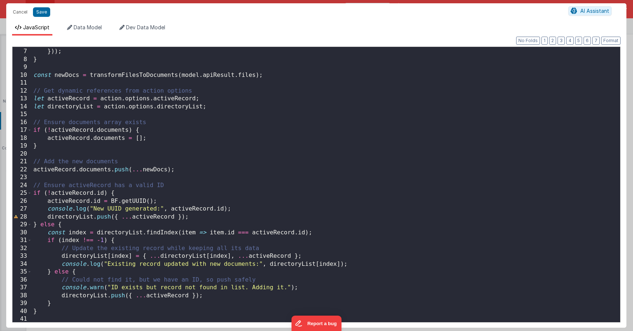
scroll to position [0, 0]
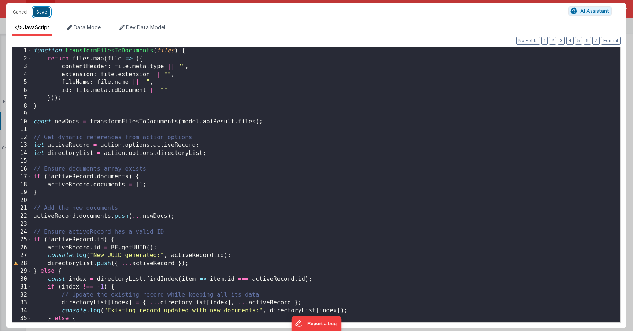
click at [39, 10] on button "Save" at bounding box center [41, 12] width 17 height 10
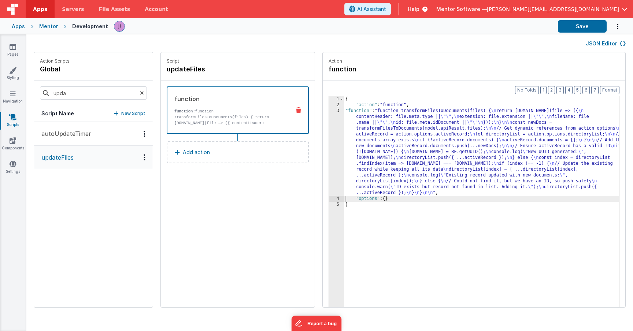
click at [195, 154] on button "Add action" at bounding box center [238, 152] width 142 height 22
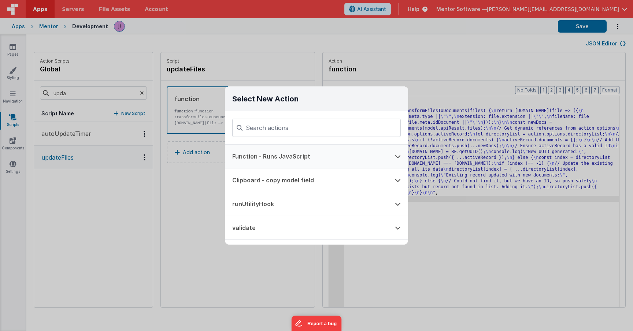
click at [275, 159] on button "Function - Runs JavaScript" at bounding box center [306, 156] width 163 height 23
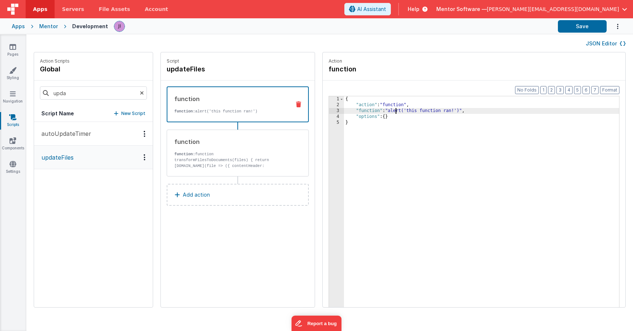
click at [375, 109] on div "{ "action" : "function" , "function" : "alert('this function ran!')" , "options…" at bounding box center [492, 219] width 297 height 246
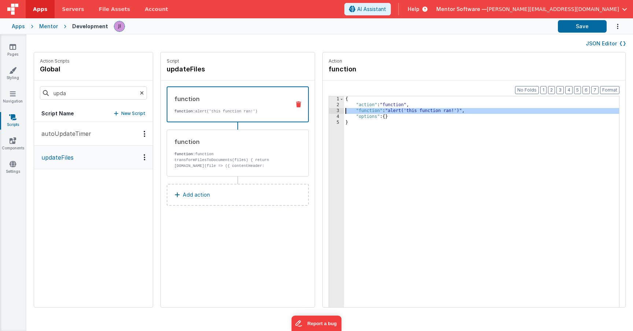
click at [329, 111] on div "3" at bounding box center [336, 111] width 15 height 6
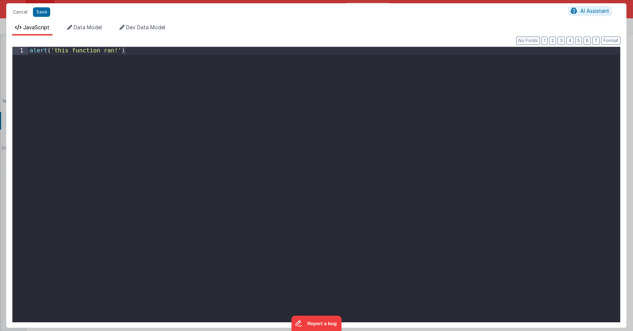
click at [311, 111] on div "alert ( 'this function ran!' )" at bounding box center [324, 192] width 592 height 291
click at [43, 11] on button "Save" at bounding box center [41, 12] width 17 height 10
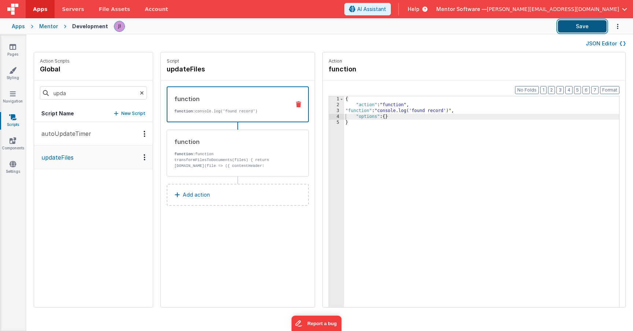
click at [581, 25] on button "Save" at bounding box center [582, 26] width 49 height 12
click at [416, 113] on div "{ "action" : "function" , "function" : "console.log('found record')" , "options…" at bounding box center [492, 219] width 297 height 246
click at [575, 29] on button "Save" at bounding box center [582, 26] width 49 height 12
